Goal: Find specific page/section: Find specific page/section

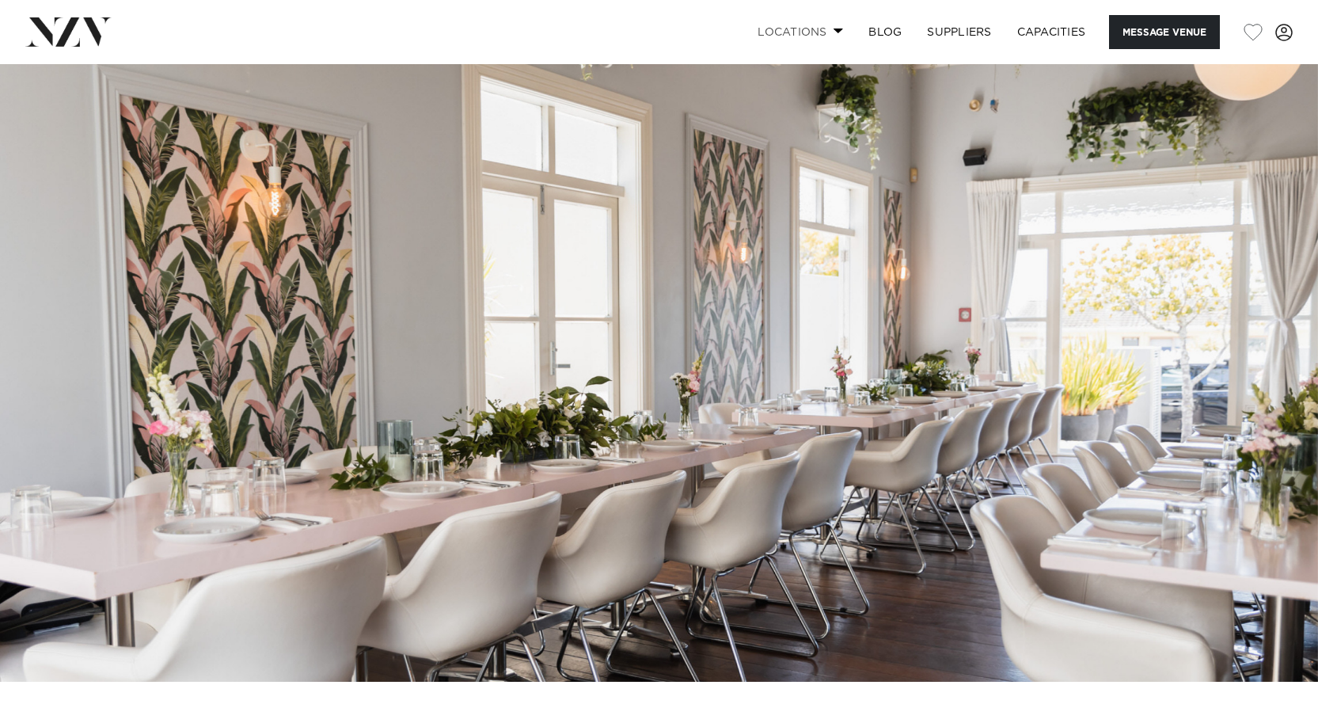
click at [782, 30] on link "Locations" at bounding box center [800, 32] width 111 height 34
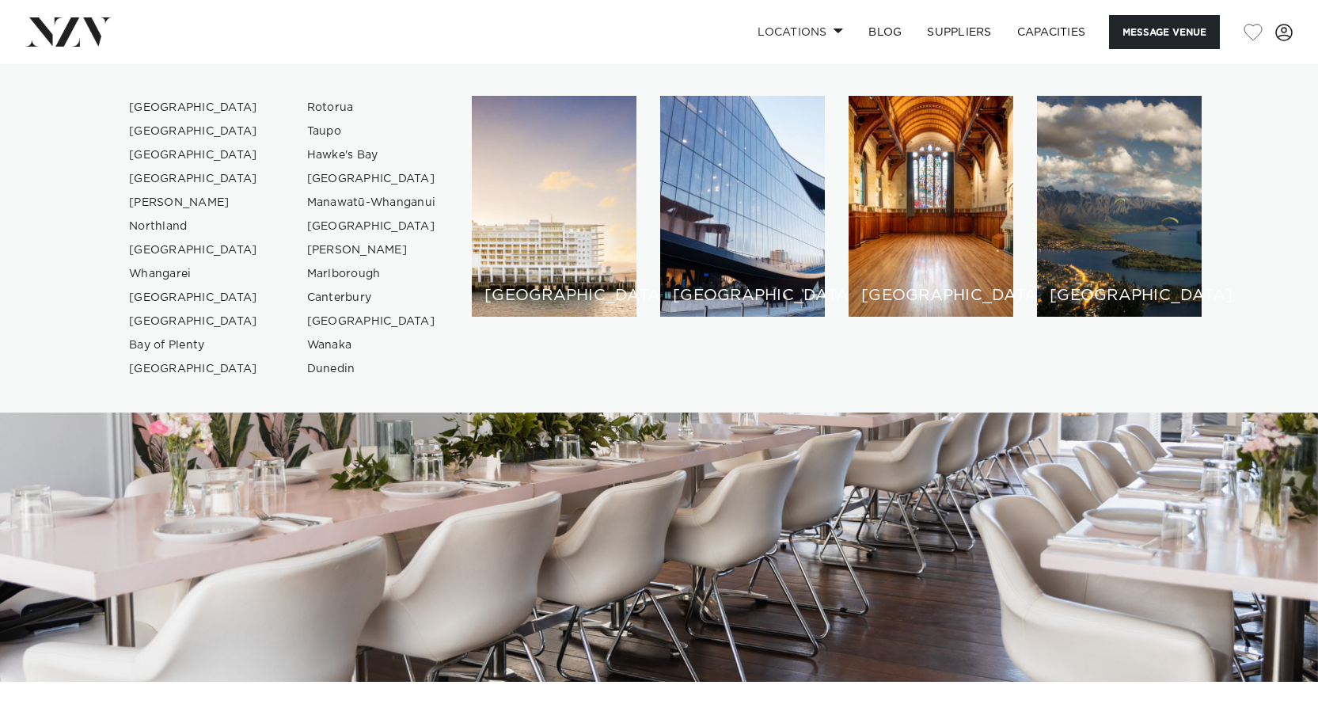
click at [774, 362] on div "[GEOGRAPHIC_DATA] [GEOGRAPHIC_DATA] [GEOGRAPHIC_DATA] [GEOGRAPHIC_DATA]" at bounding box center [837, 238] width 730 height 285
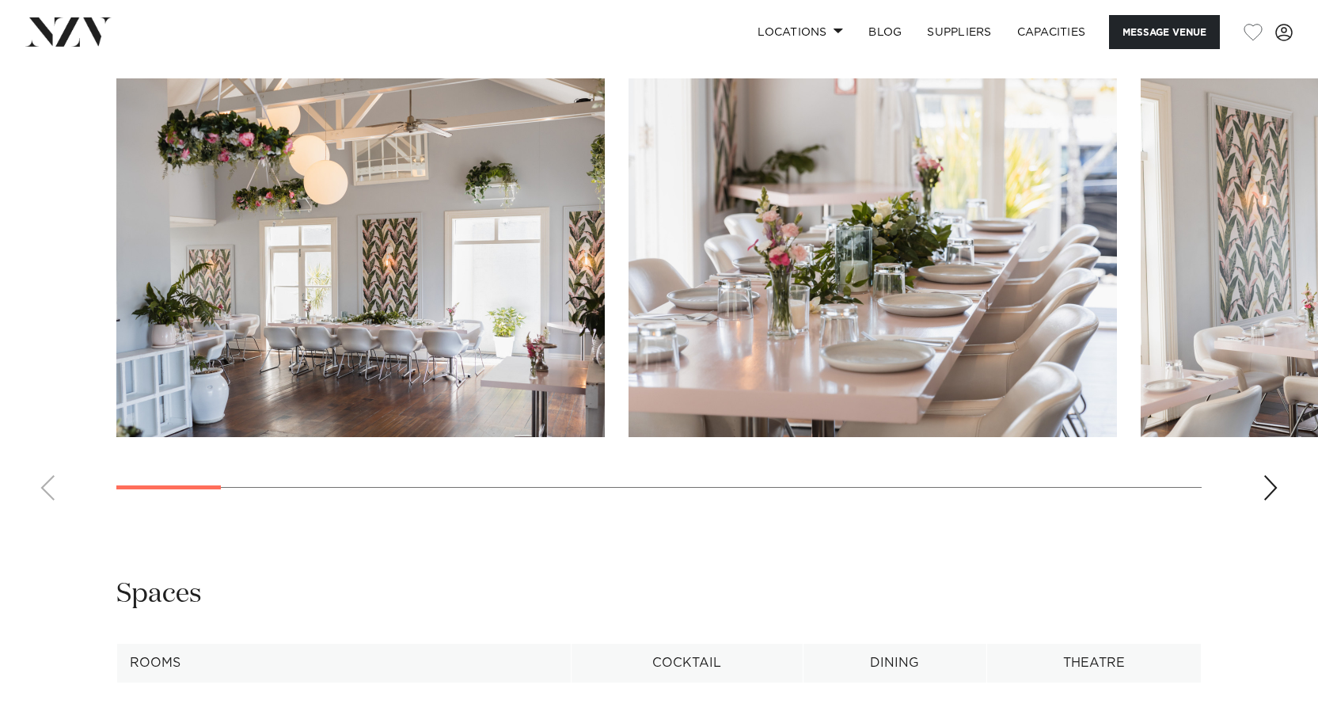
scroll to position [1584, 0]
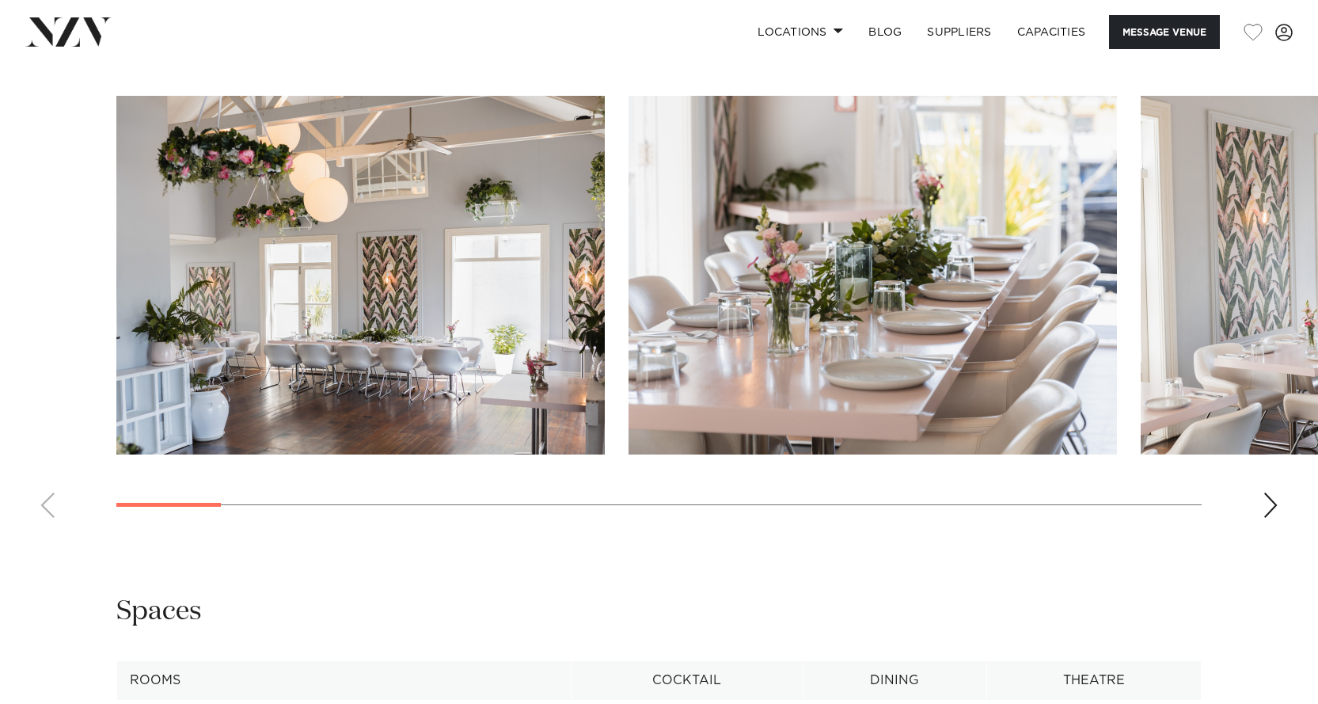
click at [1272, 507] on div "Next slide" at bounding box center [1271, 504] width 16 height 25
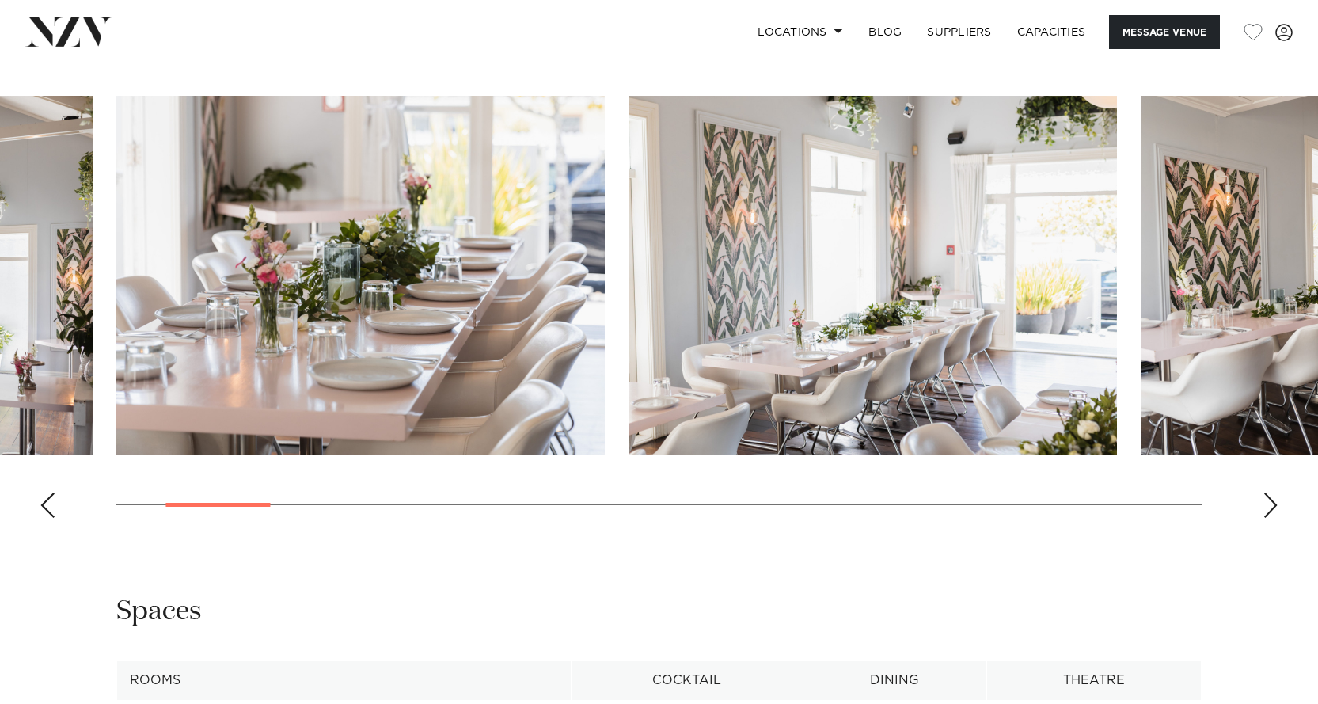
click at [1272, 507] on div "Next slide" at bounding box center [1271, 504] width 16 height 25
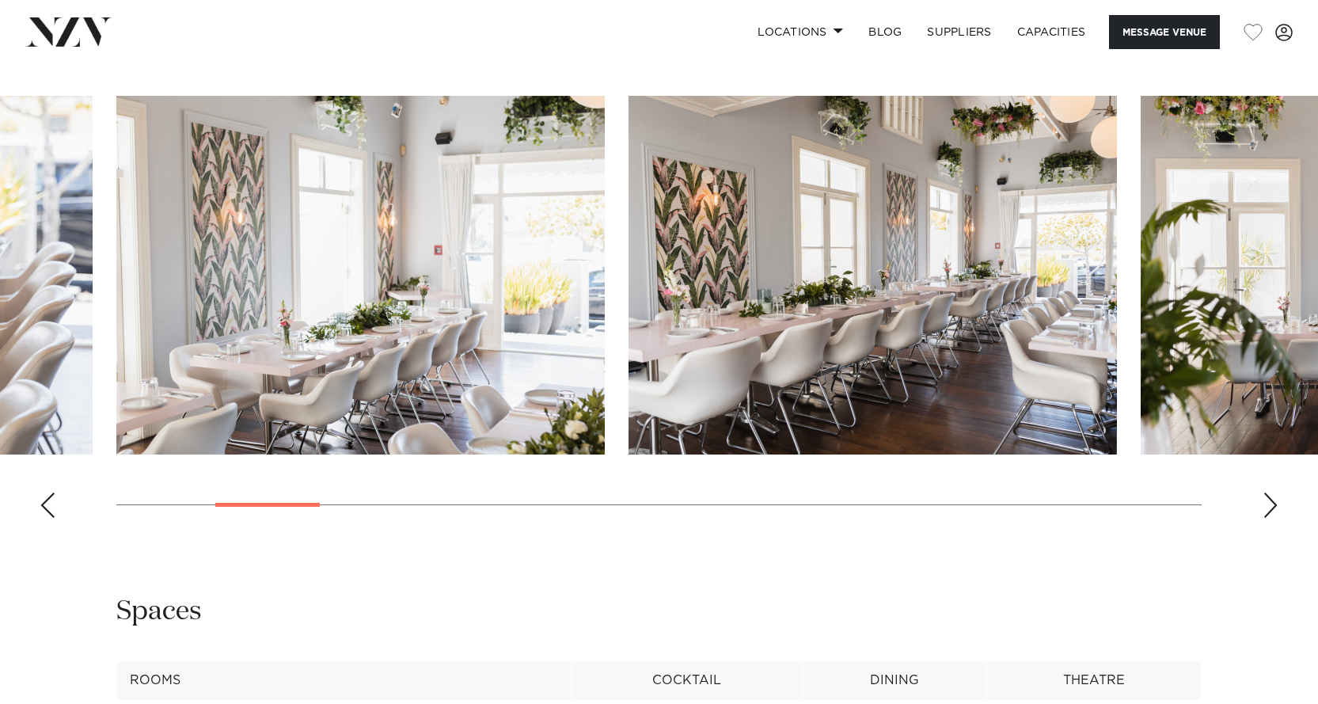
click at [1272, 507] on div "Next slide" at bounding box center [1271, 504] width 16 height 25
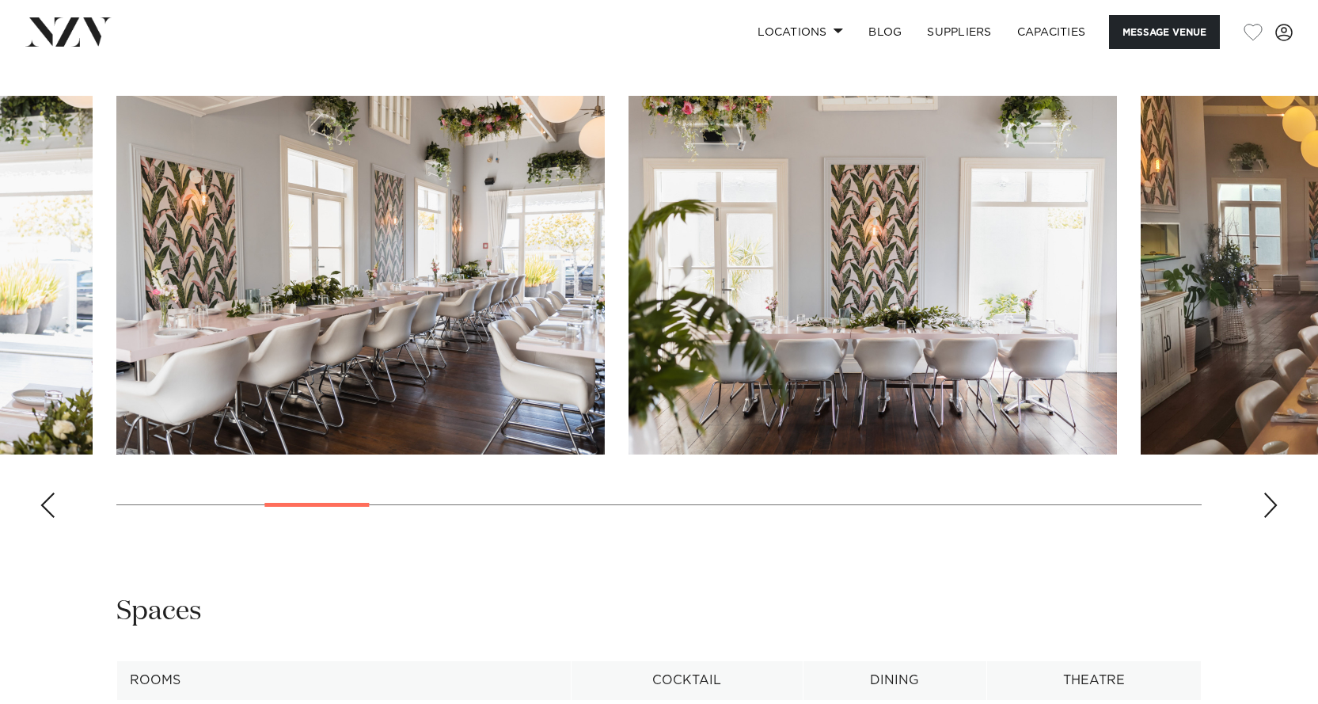
click at [1272, 507] on div "Next slide" at bounding box center [1271, 504] width 16 height 25
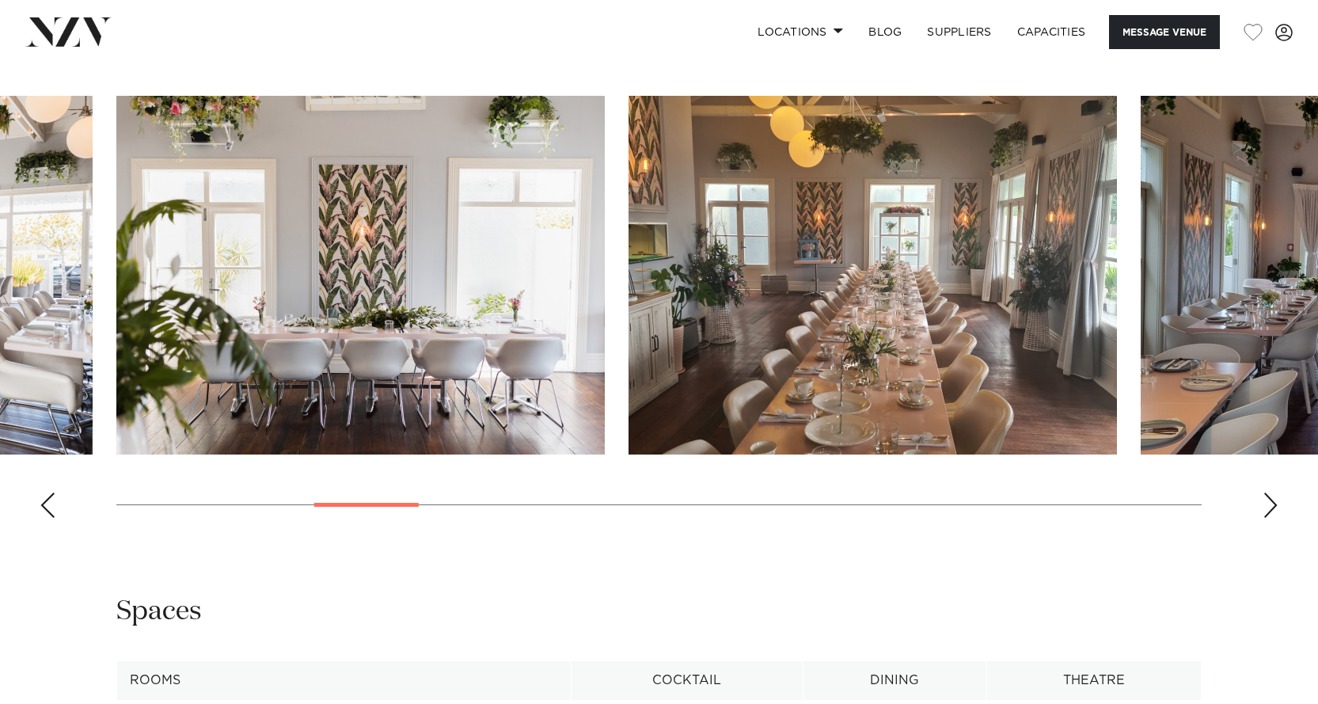
click at [1272, 507] on div "Next slide" at bounding box center [1271, 504] width 16 height 25
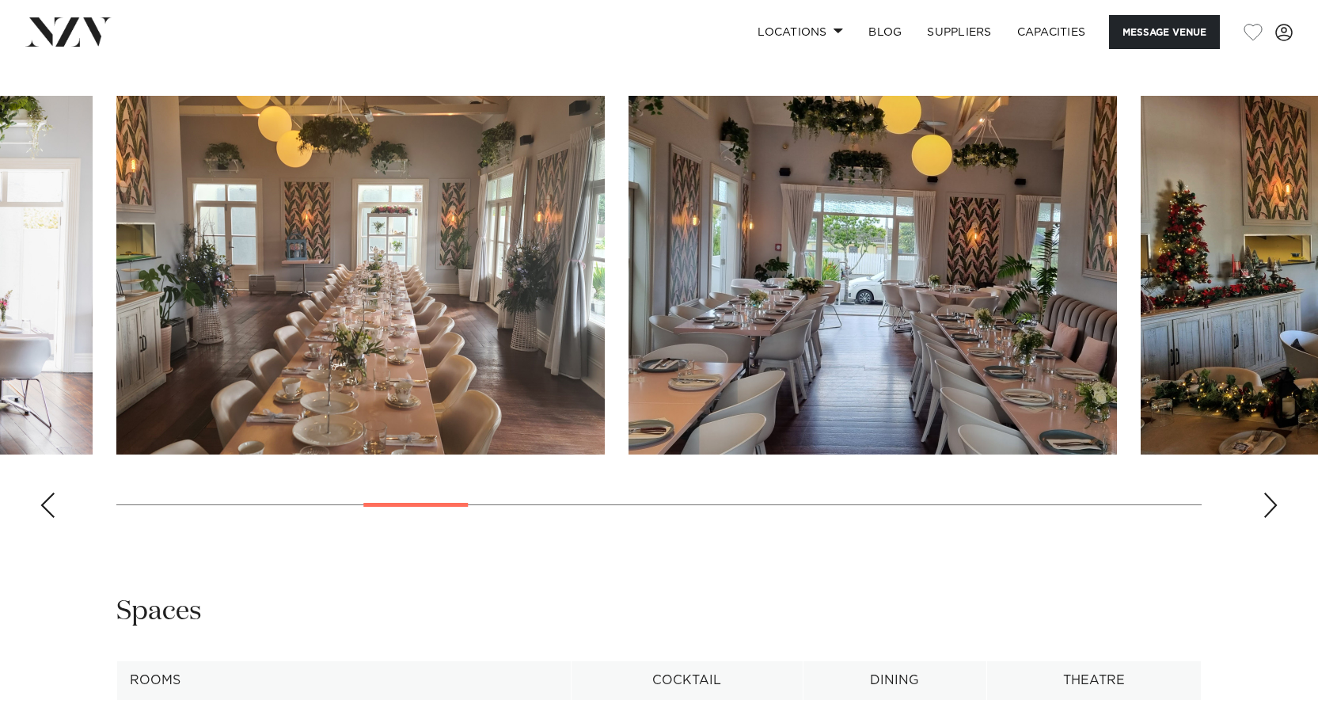
click at [1272, 507] on div "Next slide" at bounding box center [1271, 504] width 16 height 25
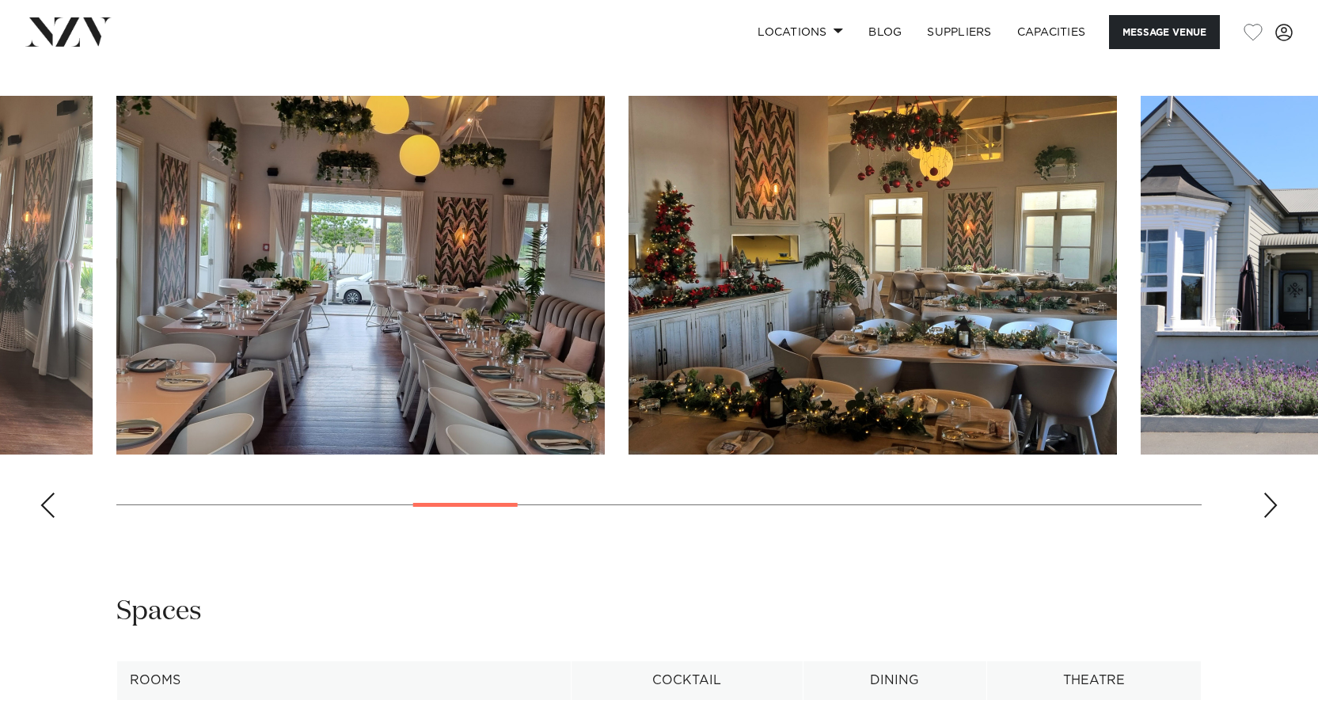
click at [1272, 507] on div "Next slide" at bounding box center [1271, 504] width 16 height 25
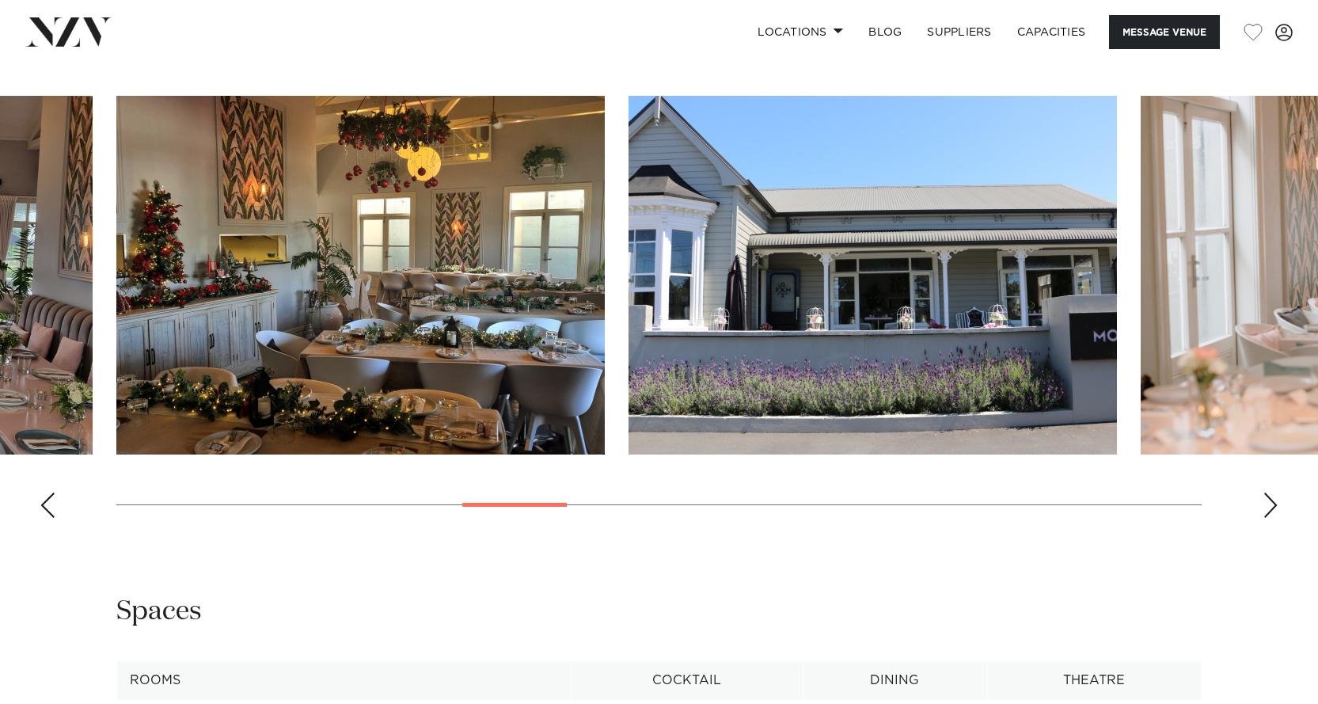
click at [1272, 507] on div "Next slide" at bounding box center [1271, 504] width 16 height 25
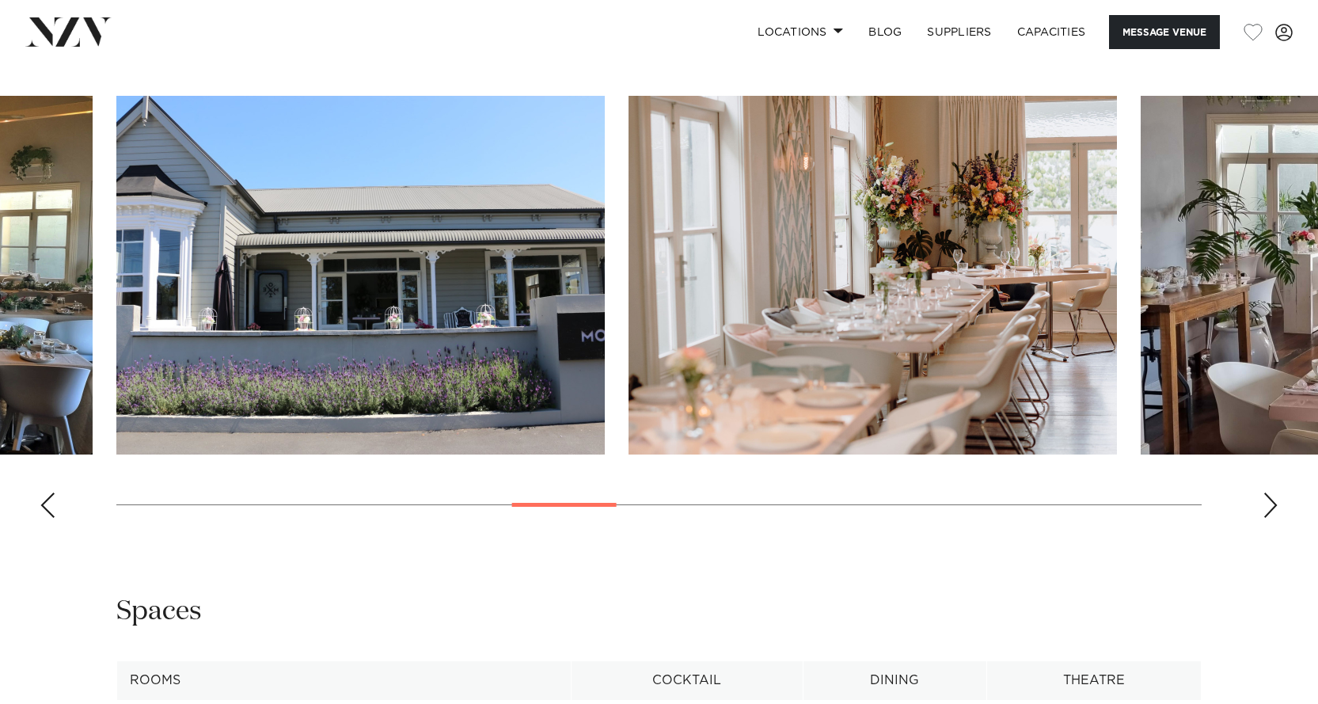
click at [1272, 507] on div "Next slide" at bounding box center [1271, 504] width 16 height 25
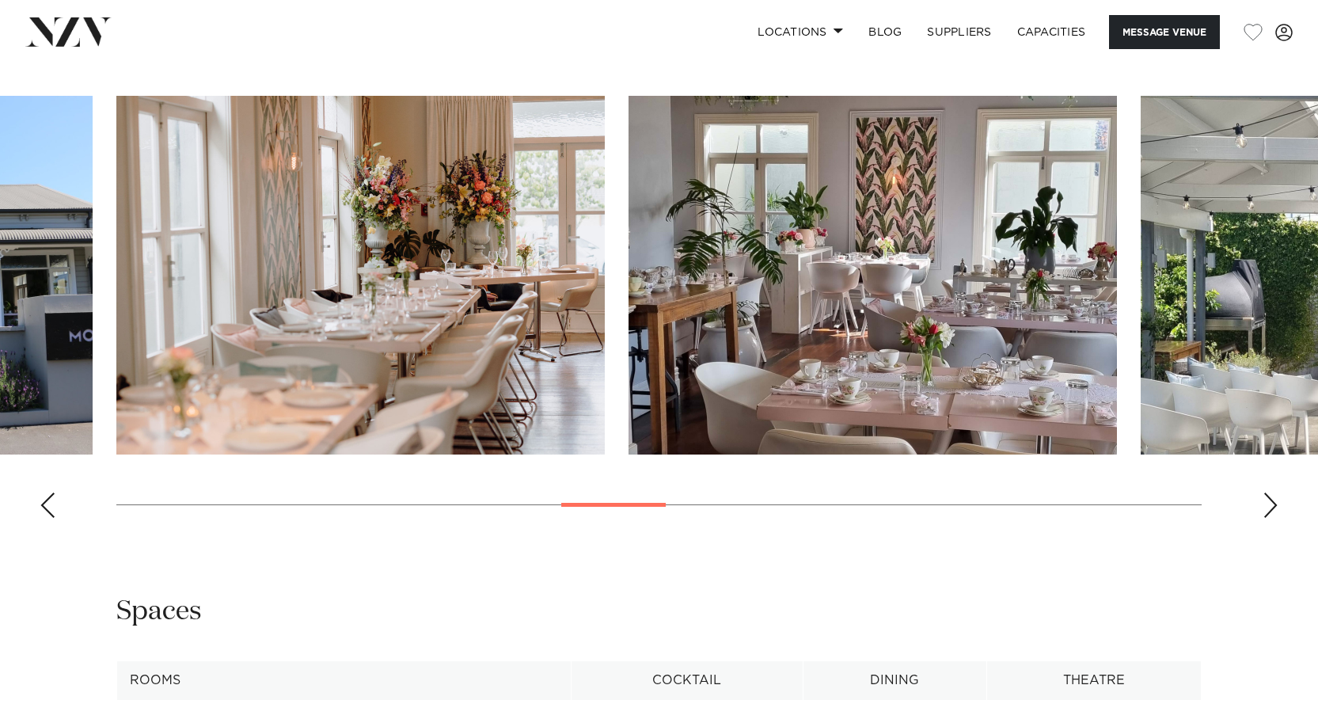
click at [1272, 507] on div "Next slide" at bounding box center [1271, 504] width 16 height 25
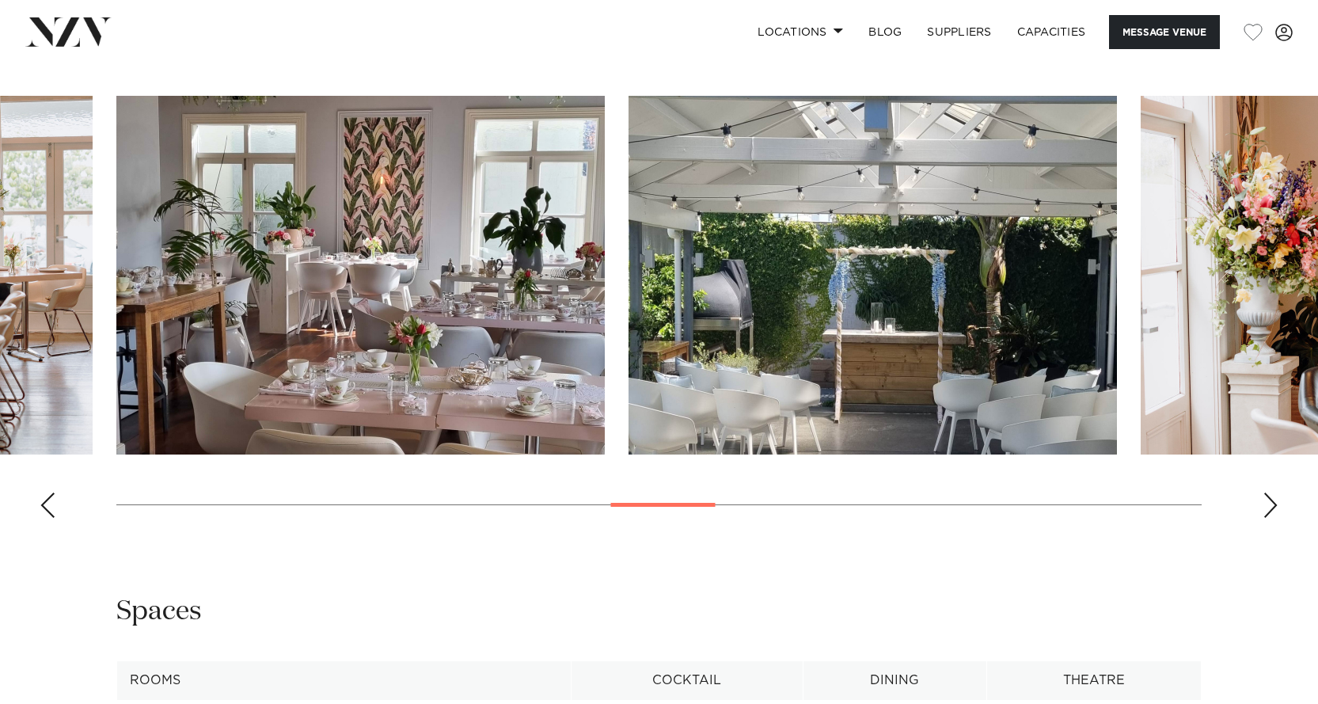
click at [1272, 507] on div "Next slide" at bounding box center [1271, 504] width 16 height 25
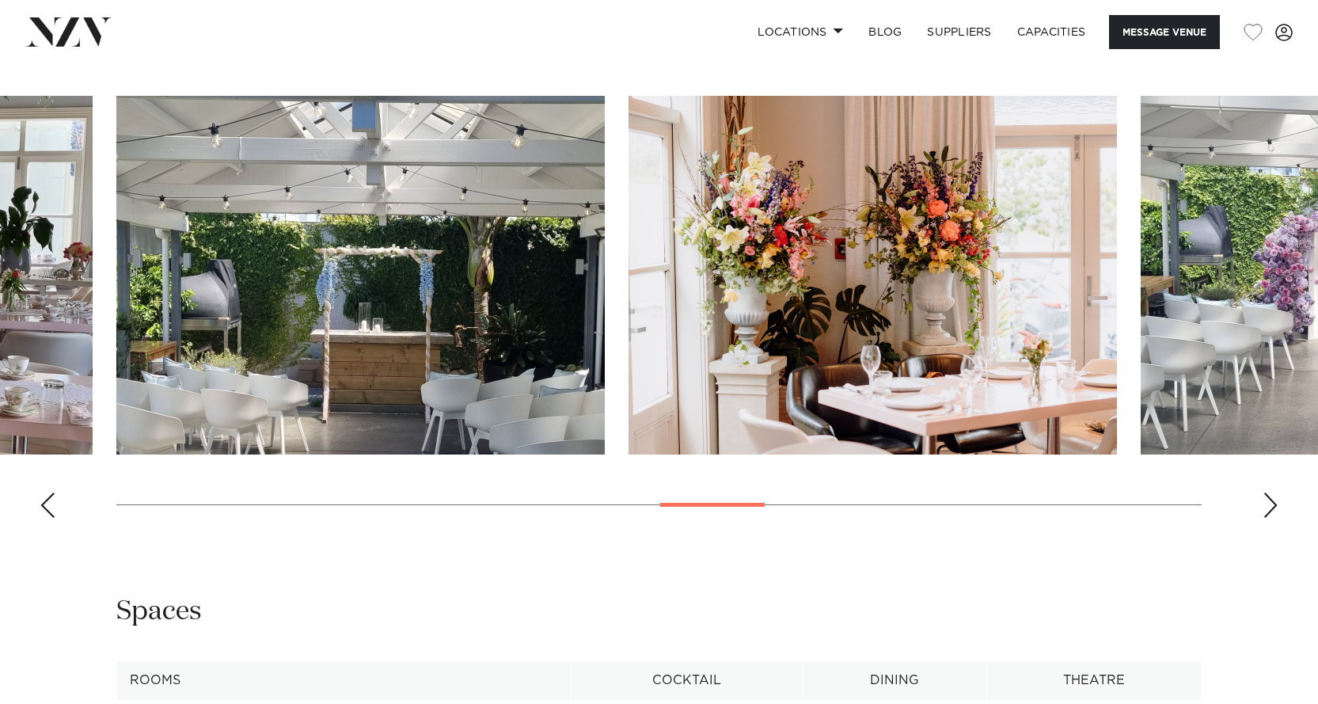
click at [1272, 507] on div "Next slide" at bounding box center [1271, 504] width 16 height 25
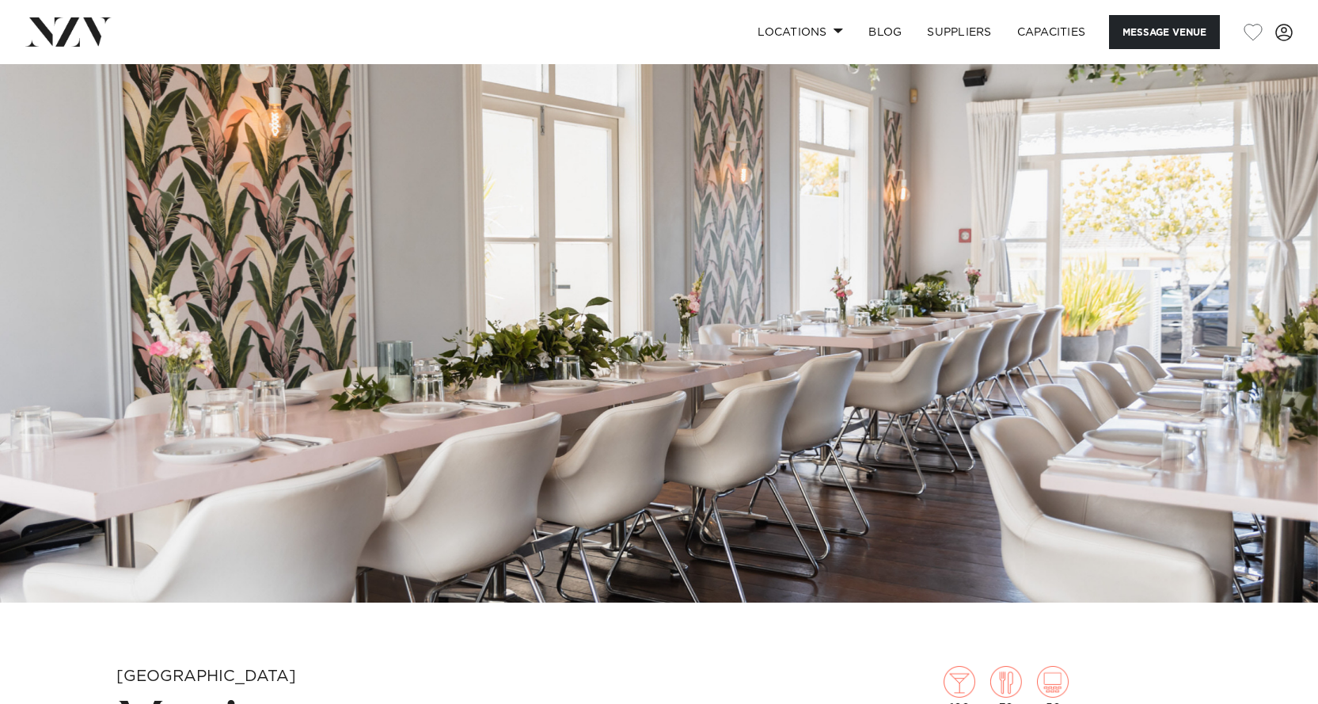
scroll to position [0, 0]
